Goal: Transaction & Acquisition: Purchase product/service

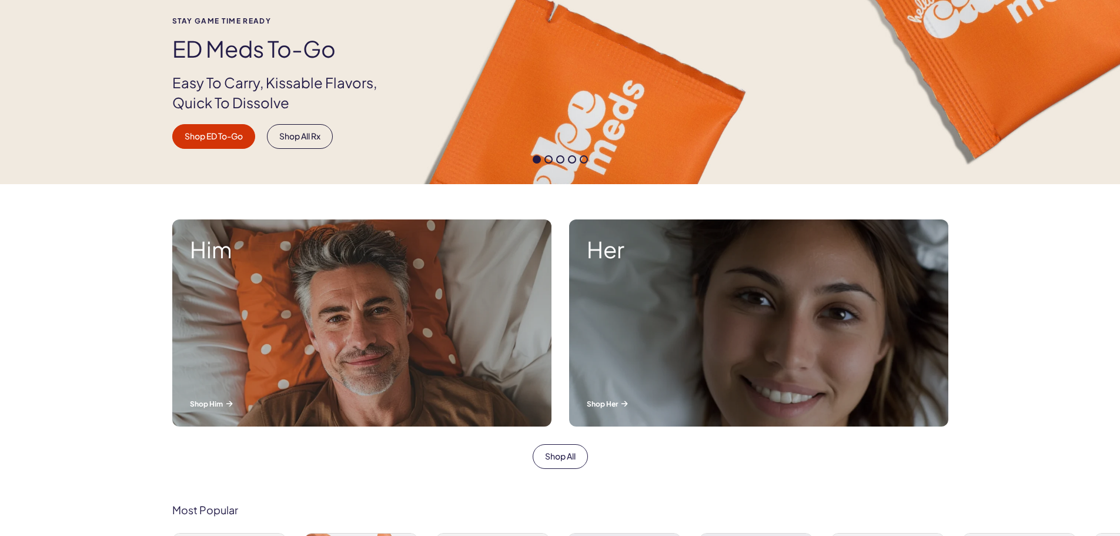
scroll to position [235, 0]
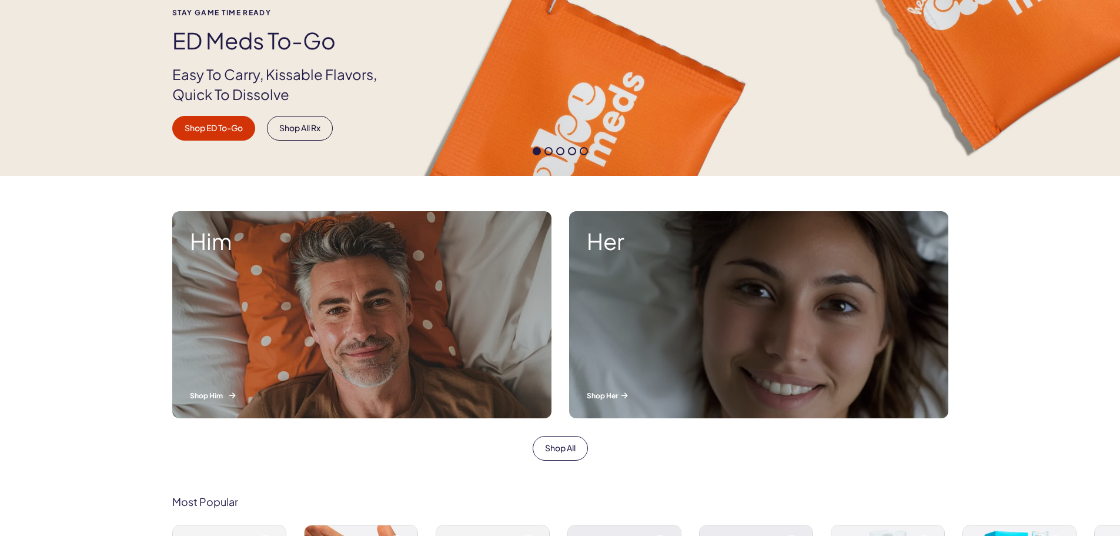
click at [246, 391] on p "Shop Him" at bounding box center [362, 395] width 344 height 10
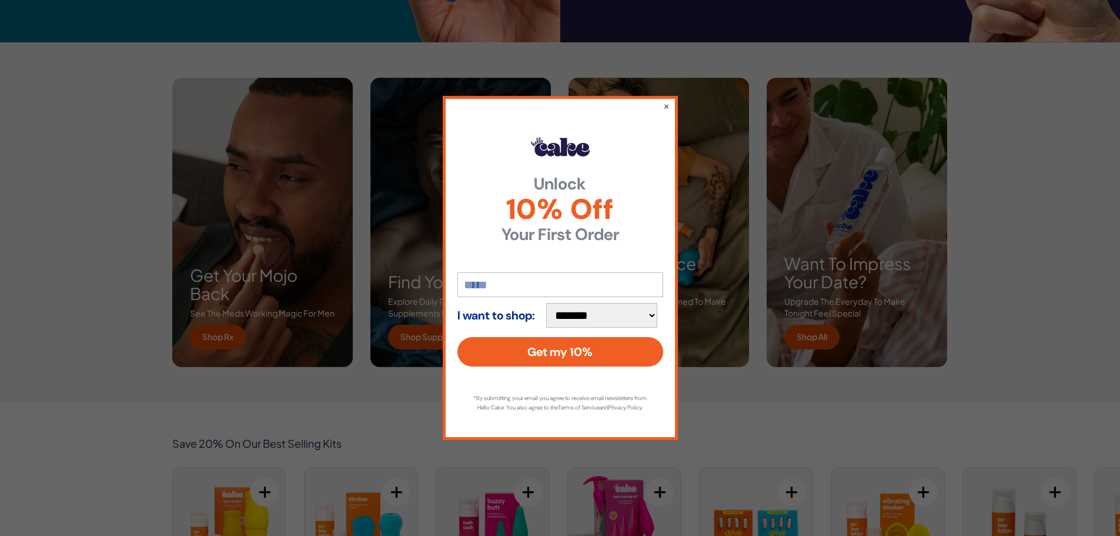
scroll to position [1705, 0]
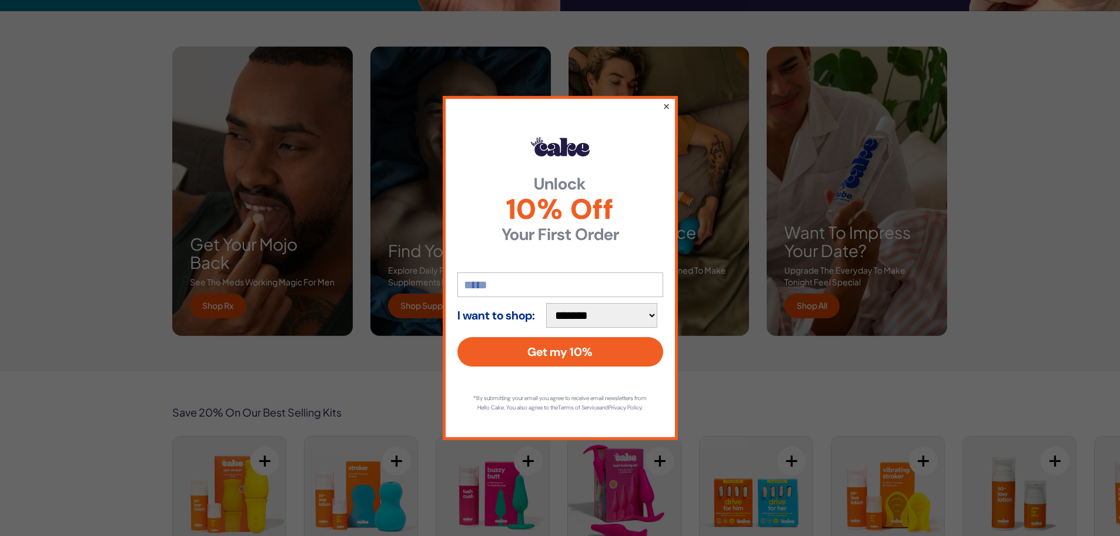
click at [666, 99] on button "×" at bounding box center [666, 106] width 8 height 14
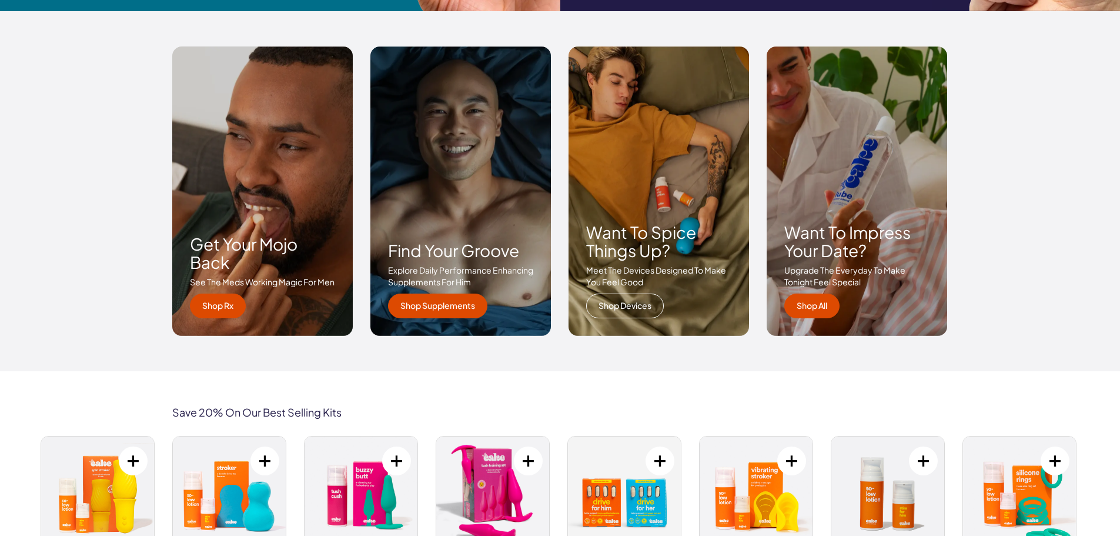
click at [619, 309] on link "Shop Devices" at bounding box center [625, 305] width 78 height 25
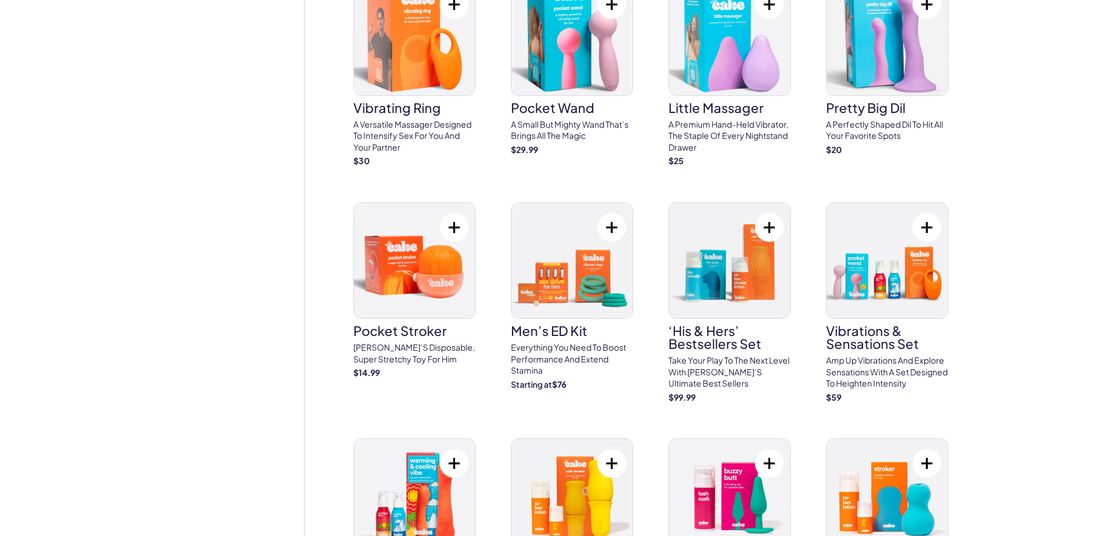
scroll to position [2999, 0]
